Goal: Transaction & Acquisition: Purchase product/service

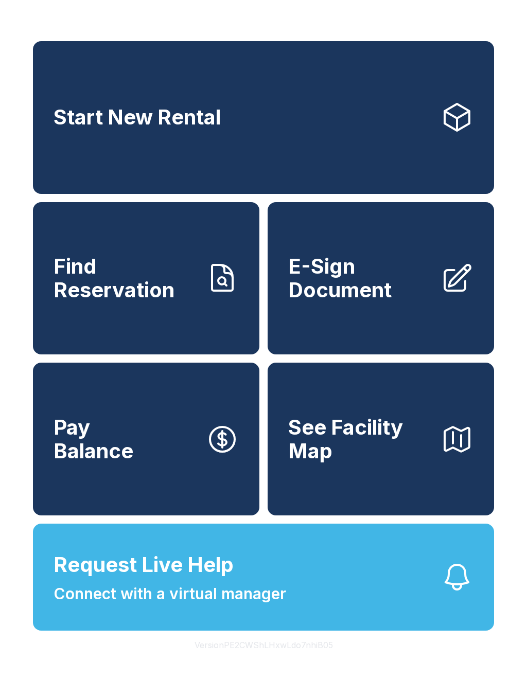
click at [174, 580] on span "Request Live Help" at bounding box center [144, 565] width 180 height 31
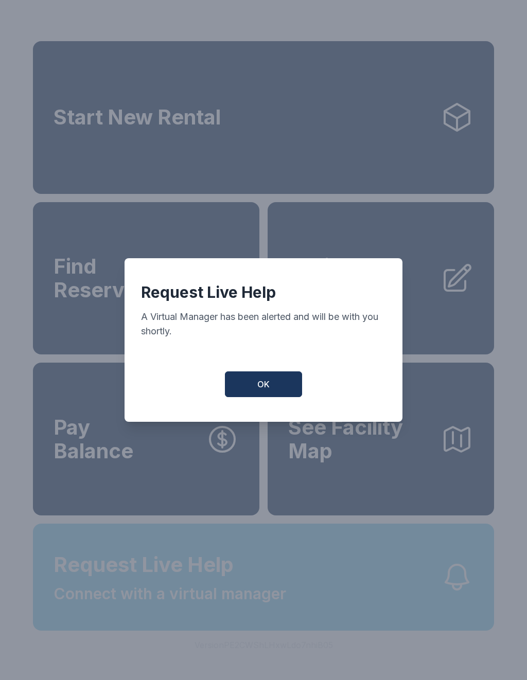
click at [254, 379] on button "OK" at bounding box center [263, 385] width 77 height 26
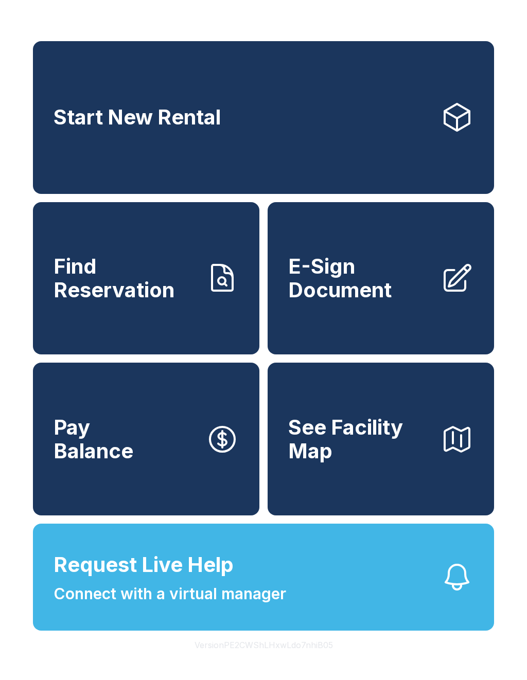
click at [86, 606] on span "Connect with a virtual manager" at bounding box center [170, 593] width 233 height 23
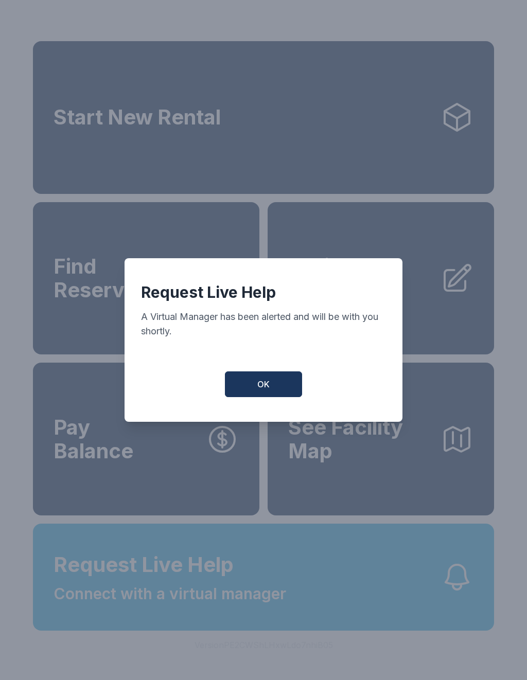
click at [259, 391] on span "OK" at bounding box center [263, 384] width 12 height 12
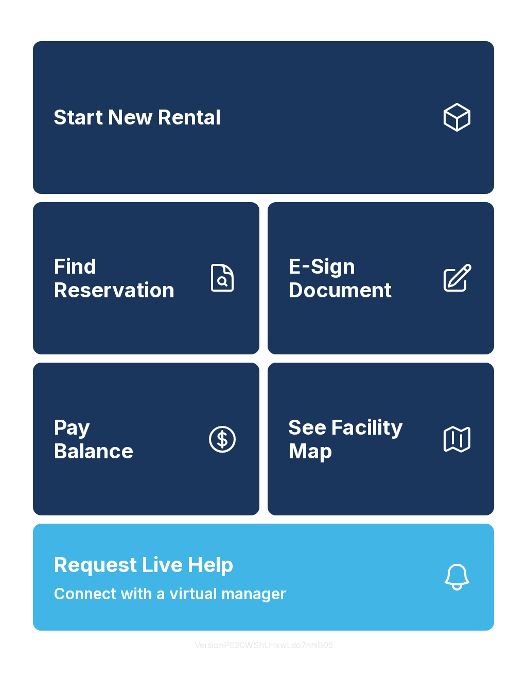
click at [258, 606] on span "Connect with a virtual manager" at bounding box center [170, 593] width 233 height 23
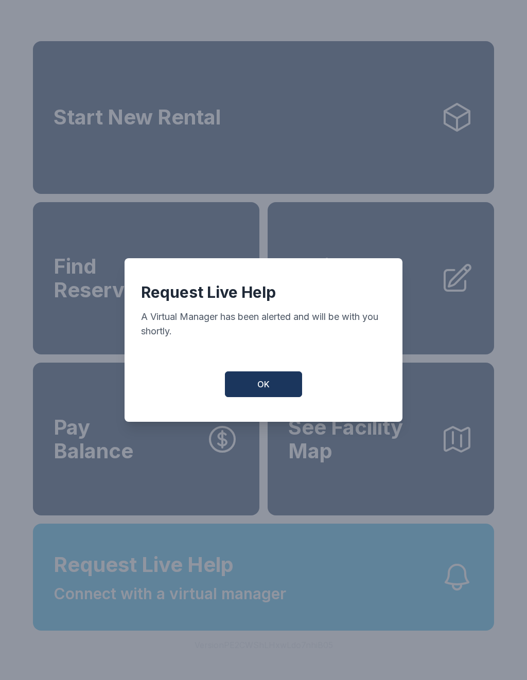
click at [271, 395] on button "OK" at bounding box center [263, 385] width 77 height 26
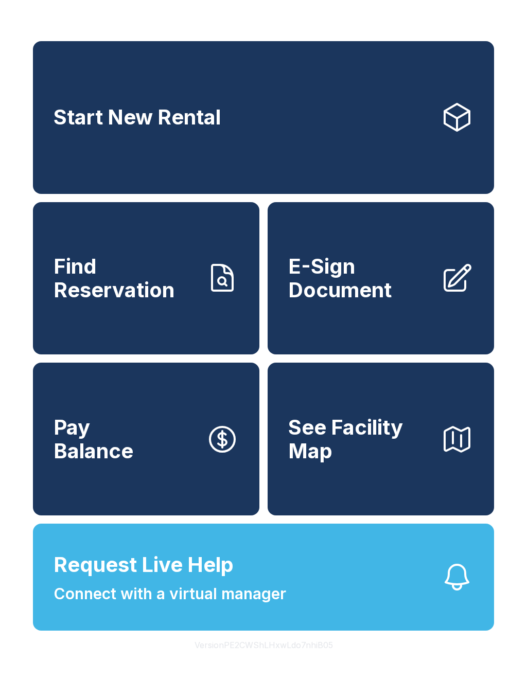
click at [186, 580] on span "Request Live Help" at bounding box center [144, 565] width 180 height 31
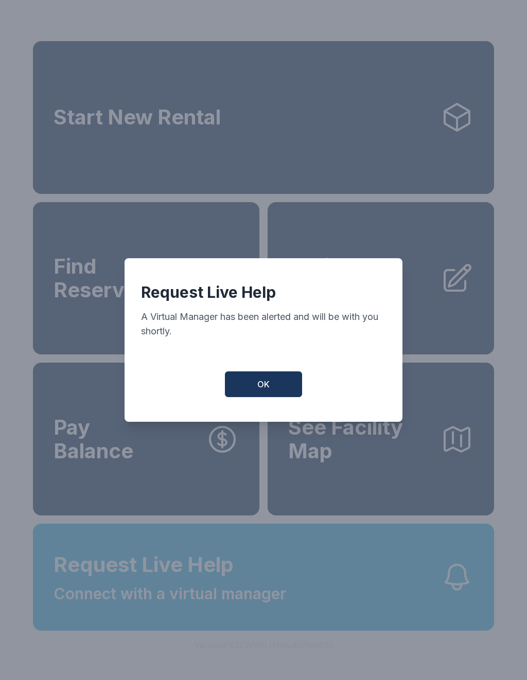
click at [280, 390] on button "OK" at bounding box center [263, 385] width 77 height 26
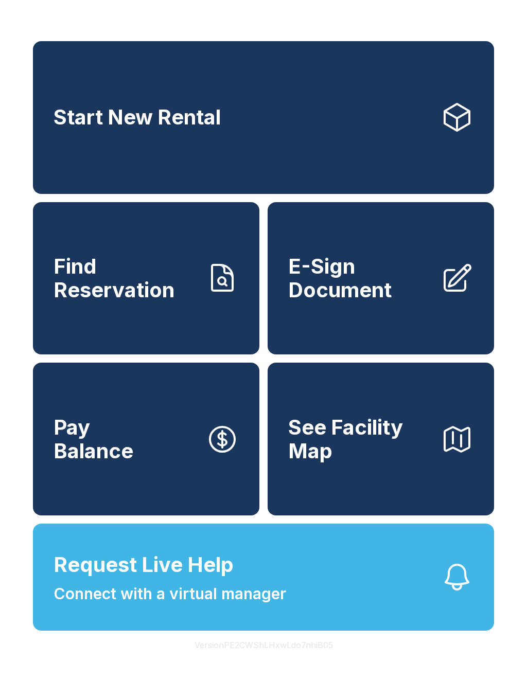
click at [315, 608] on button "Request Live Help Connect with a virtual manager" at bounding box center [263, 577] width 461 height 107
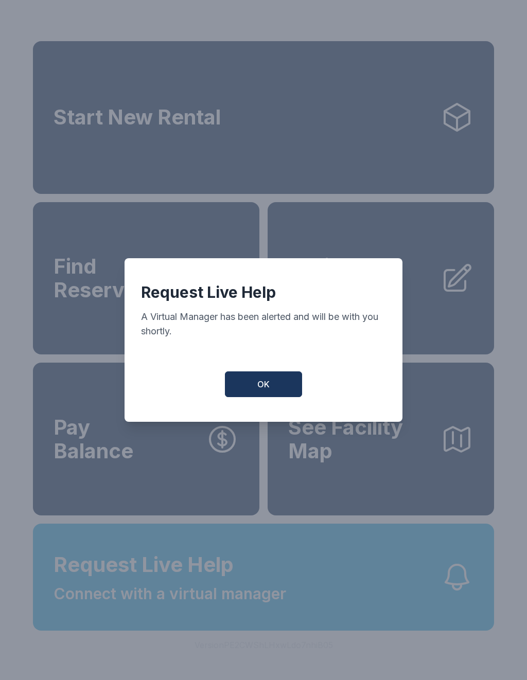
click at [270, 390] on button "OK" at bounding box center [263, 385] width 77 height 26
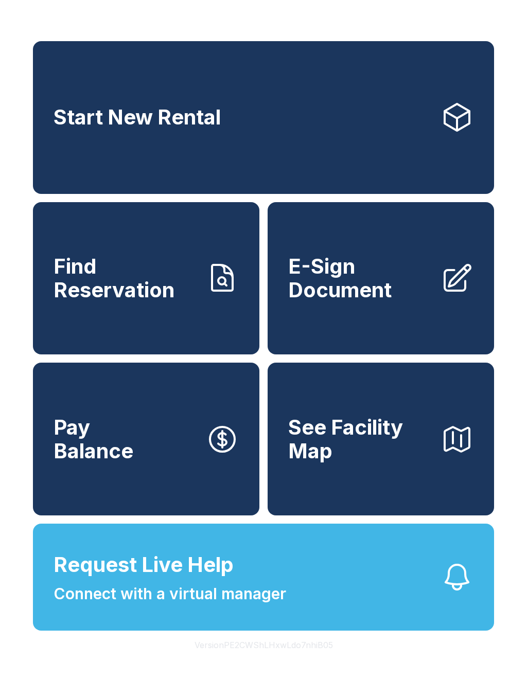
click at [270, 390] on button "OK" at bounding box center [264, 382] width 74 height 25
click at [122, 580] on span "Request Live Help" at bounding box center [144, 565] width 180 height 31
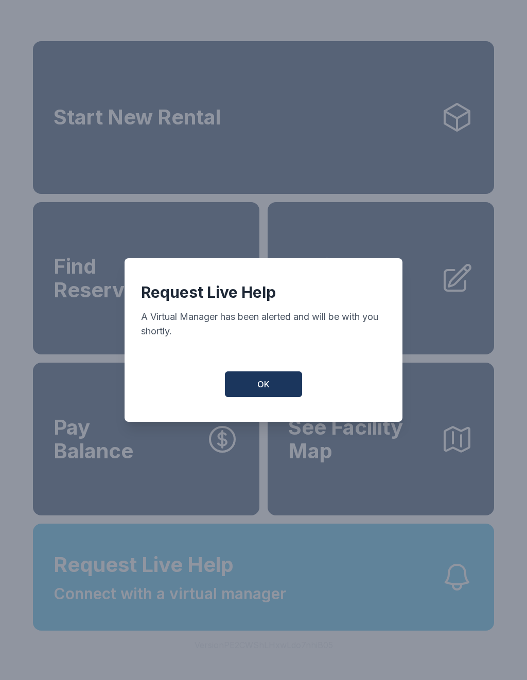
click at [249, 397] on button "OK" at bounding box center [263, 385] width 77 height 26
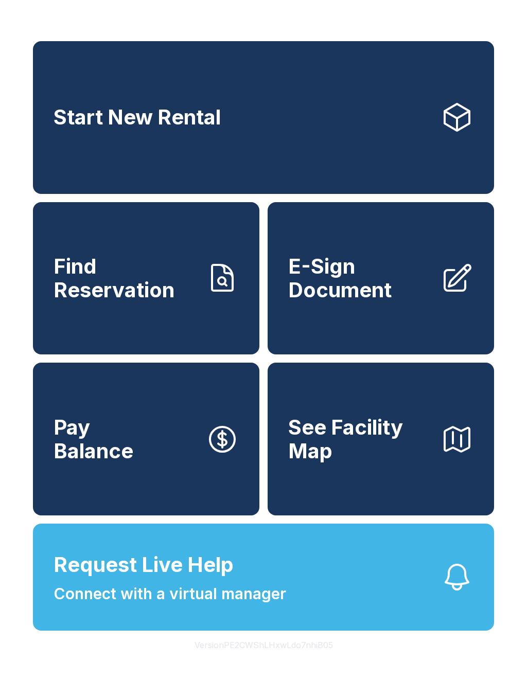
click at [252, 404] on link "Pay Balance" at bounding box center [146, 439] width 226 height 153
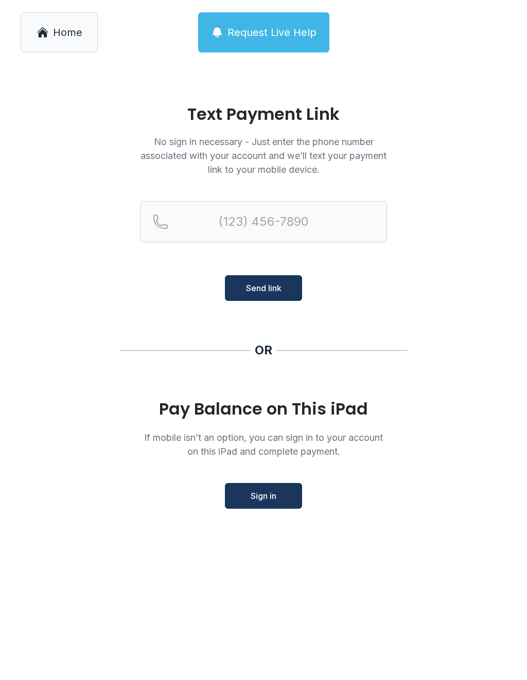
click at [286, 34] on span "Request Live Help" at bounding box center [271, 32] width 89 height 14
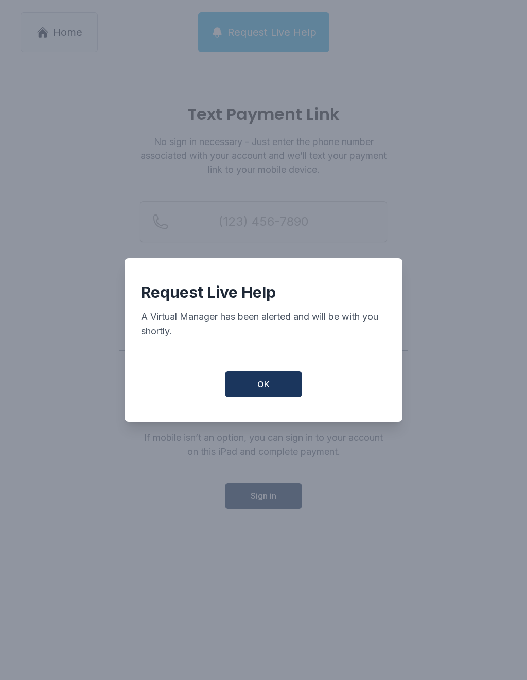
click at [280, 388] on button "OK" at bounding box center [263, 385] width 77 height 26
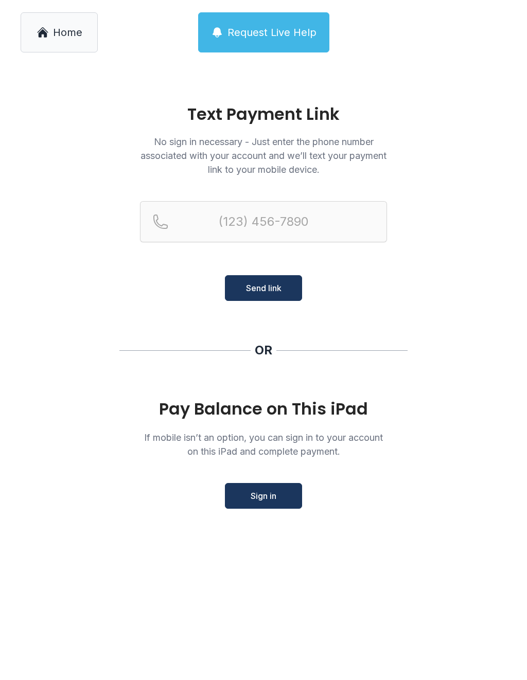
click at [271, 36] on span "Request Live Help" at bounding box center [271, 32] width 89 height 14
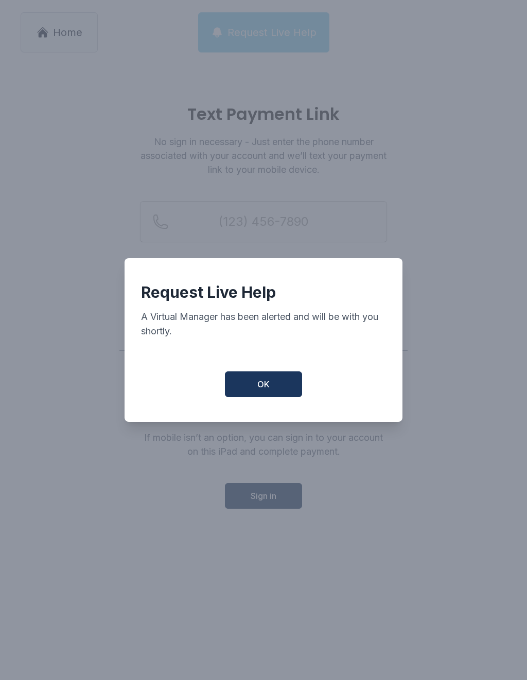
click at [271, 36] on div "Request Live Help A Virtual Manager has been alerted and will be with you short…" at bounding box center [263, 340] width 527 height 680
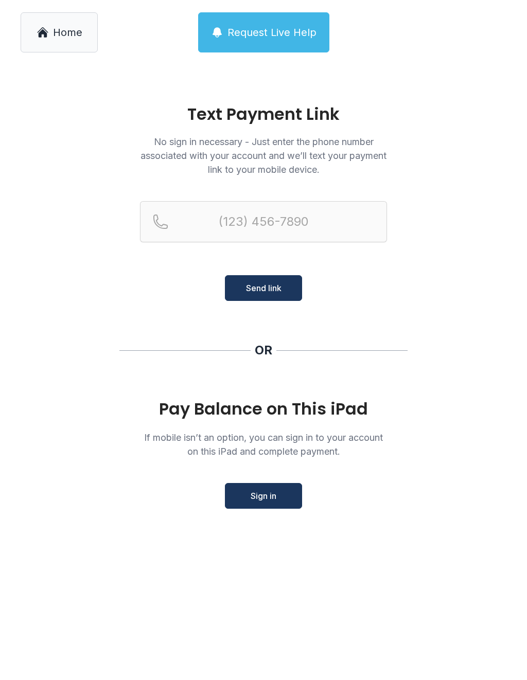
click at [282, 32] on span "Request Live Help" at bounding box center [271, 32] width 89 height 14
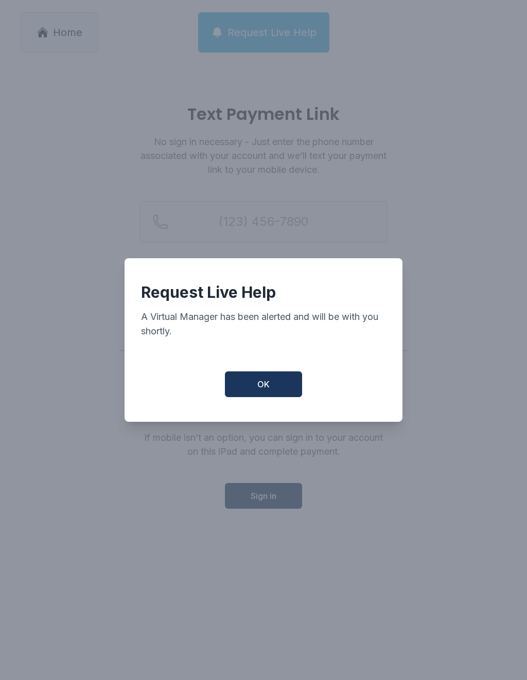
click at [277, 397] on button "OK" at bounding box center [263, 385] width 77 height 26
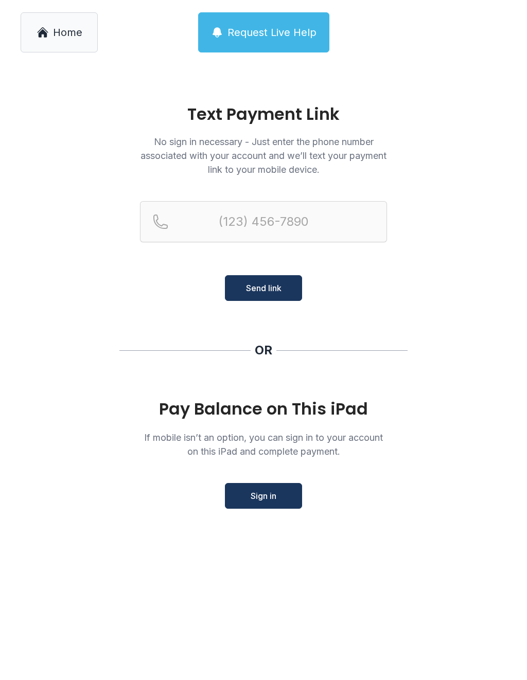
click at [255, 34] on span "Request Live Help" at bounding box center [271, 32] width 89 height 14
click at [48, 25] on link "Home" at bounding box center [59, 32] width 77 height 40
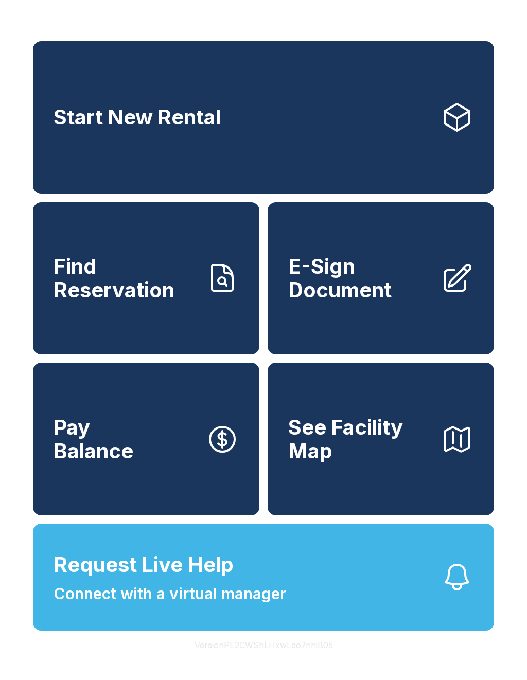
click at [63, 33] on div "Start New Rental Find Reservation E-Sign Document Pay Balance See Facility Map …" at bounding box center [263, 340] width 527 height 680
click at [117, 580] on span "Request Live Help" at bounding box center [144, 565] width 180 height 31
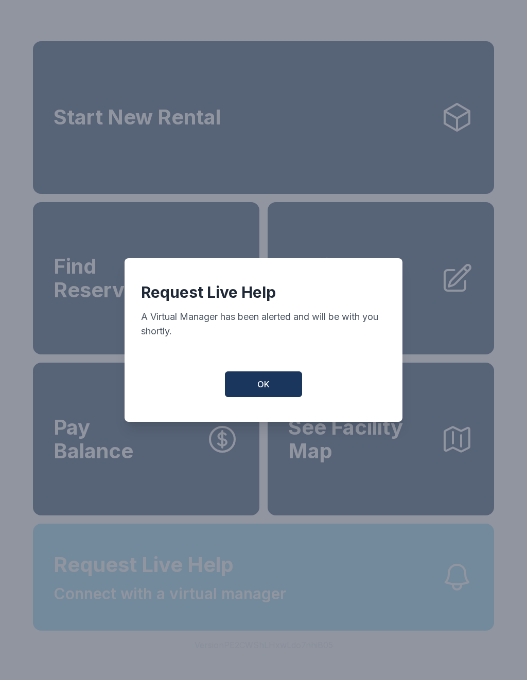
click at [270, 394] on button "OK" at bounding box center [263, 385] width 77 height 26
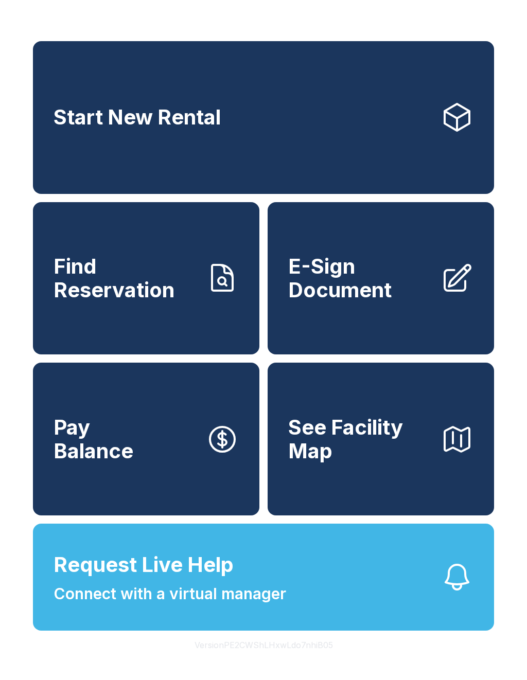
click at [257, 590] on span "Request Live Help Connect with a virtual manager" at bounding box center [170, 578] width 233 height 56
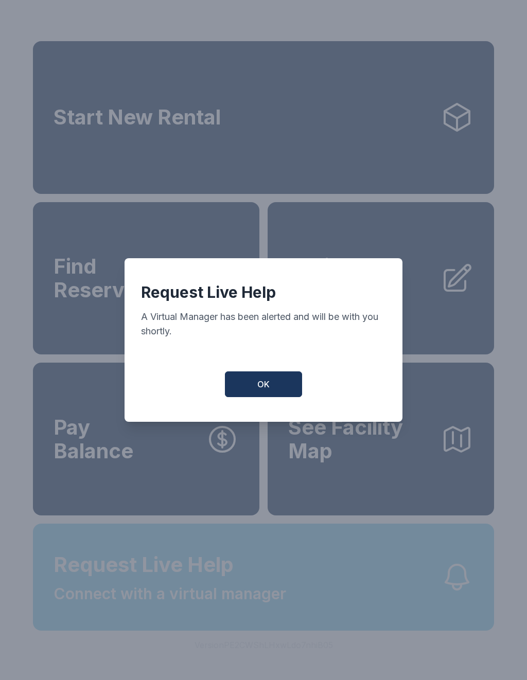
click at [278, 390] on button "OK" at bounding box center [263, 385] width 77 height 26
